Goal: Information Seeking & Learning: Compare options

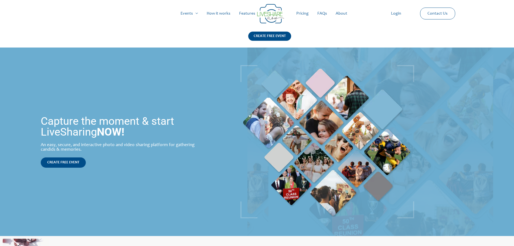
click at [299, 13] on link "Pricing" at bounding box center [302, 13] width 21 height 17
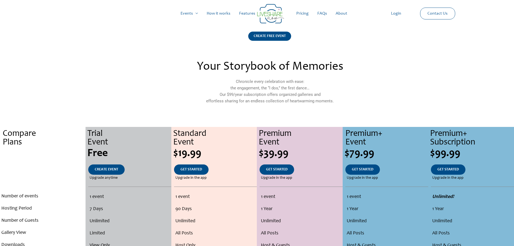
scroll to position [81, 0]
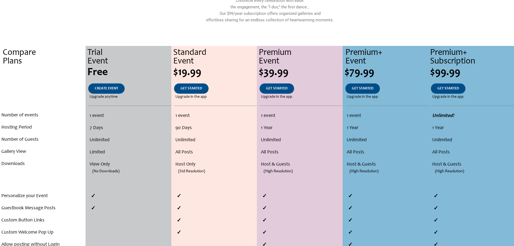
click at [97, 154] on ul "1 event 7 Days Unlimited Limited View Only (No Downloads)" at bounding box center [128, 146] width 83 height 73
click at [103, 152] on li "Limited" at bounding box center [130, 152] width 80 height 12
click at [100, 162] on li "View Only" at bounding box center [130, 164] width 80 height 12
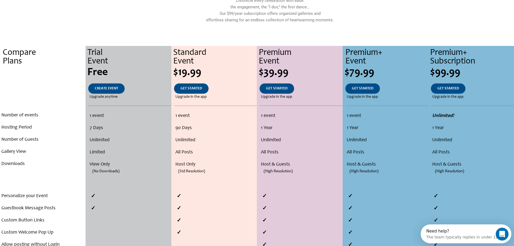
scroll to position [0, 0]
drag, startPoint x: 177, startPoint y: 164, endPoint x: 210, endPoint y: 172, distance: 34.3
click at [210, 172] on ul "1 event 90 Days Unlimited All Posts Host Only (Std Resolution)" at bounding box center [214, 146] width 83 height 73
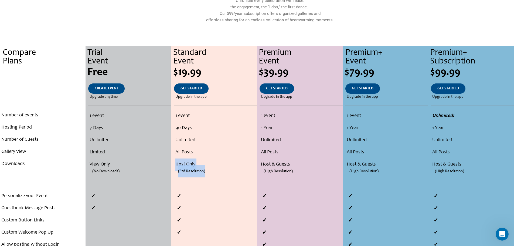
scroll to position [189, 0]
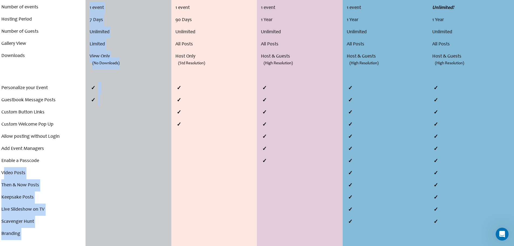
drag, startPoint x: 3, startPoint y: 173, endPoint x: 169, endPoint y: 168, distance: 165.8
click at [169, 168] on div "Compare Plans . . . Number of events Hosting Period Number of Guests Gallery Vi…" at bounding box center [257, 92] width 514 height 309
click at [51, 175] on li "Video Posts" at bounding box center [42, 173] width 83 height 12
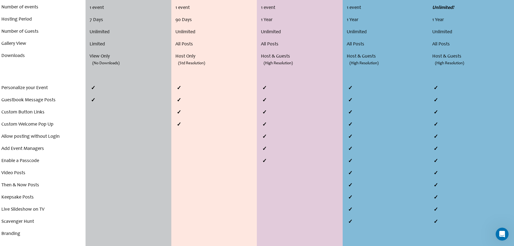
click at [2, 173] on li "Video Posts" at bounding box center [42, 173] width 83 height 12
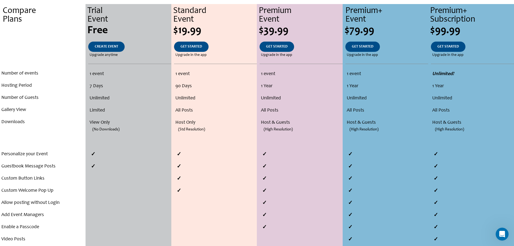
scroll to position [135, 0]
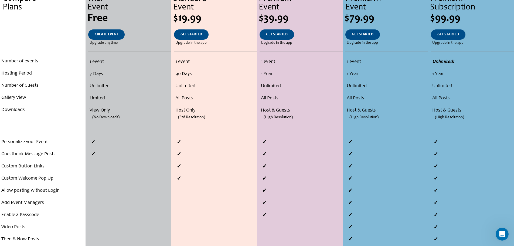
click at [273, 83] on li "Unlimited" at bounding box center [301, 86] width 80 height 12
click at [272, 74] on li "1 Year" at bounding box center [301, 74] width 80 height 12
click at [272, 62] on li "1 event" at bounding box center [301, 62] width 80 height 12
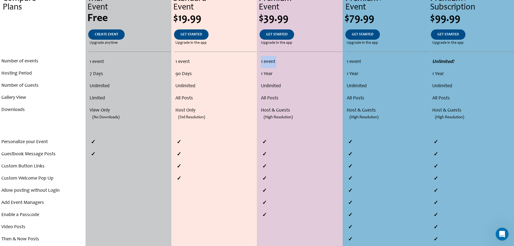
click at [272, 62] on li "1 event" at bounding box center [301, 62] width 80 height 12
click at [266, 63] on li "1 event" at bounding box center [301, 62] width 80 height 12
click at [264, 73] on li "1 Year" at bounding box center [301, 74] width 80 height 12
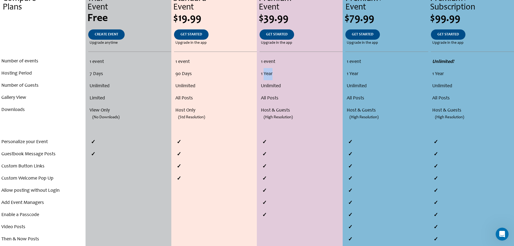
click at [264, 73] on li "1 Year" at bounding box center [301, 74] width 80 height 12
click at [266, 84] on li "Unlimited" at bounding box center [301, 86] width 80 height 12
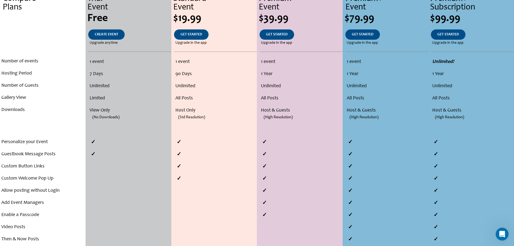
click at [267, 97] on li "All Posts" at bounding box center [301, 98] width 80 height 12
click at [273, 111] on span "(High Resolution)" at bounding box center [278, 117] width 29 height 12
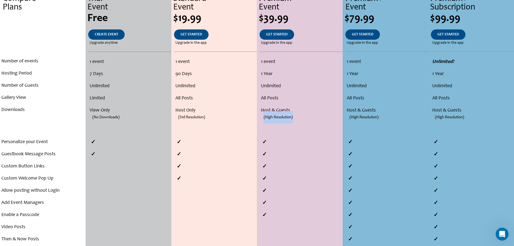
click at [273, 111] on span "(High Resolution)" at bounding box center [278, 117] width 29 height 12
click at [279, 110] on li "Host & Guests" at bounding box center [301, 110] width 80 height 12
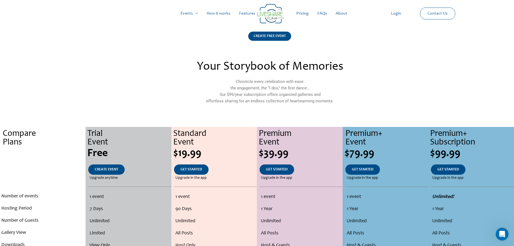
scroll to position [81, 0]
